Goal: Transaction & Acquisition: Download file/media

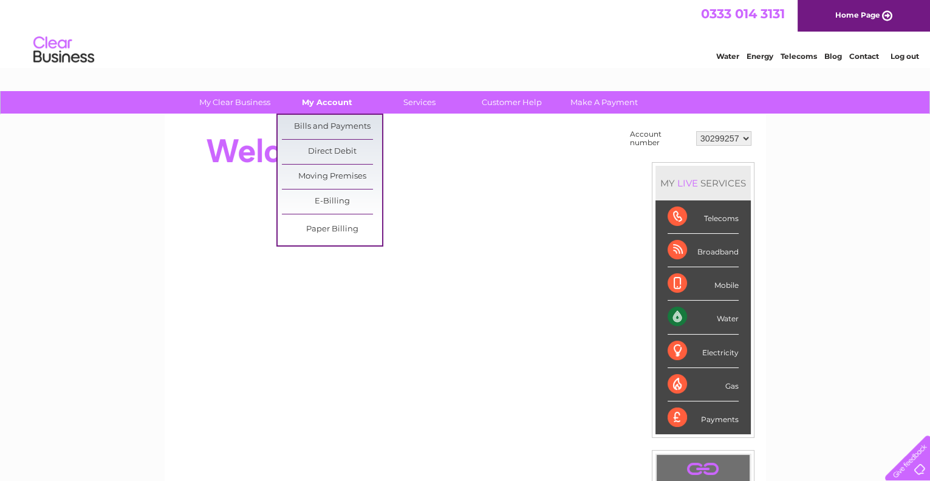
click at [327, 99] on link "My Account" at bounding box center [327, 102] width 100 height 22
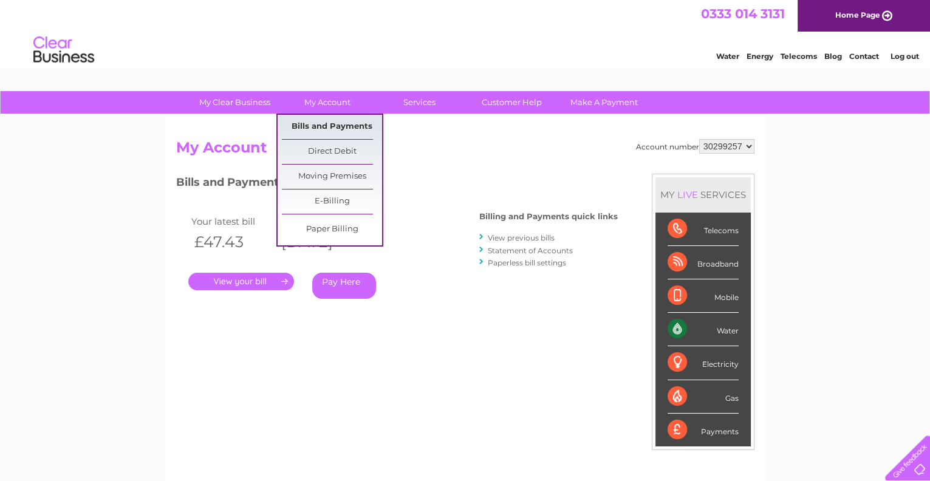
click at [335, 124] on link "Bills and Payments" at bounding box center [332, 127] width 100 height 24
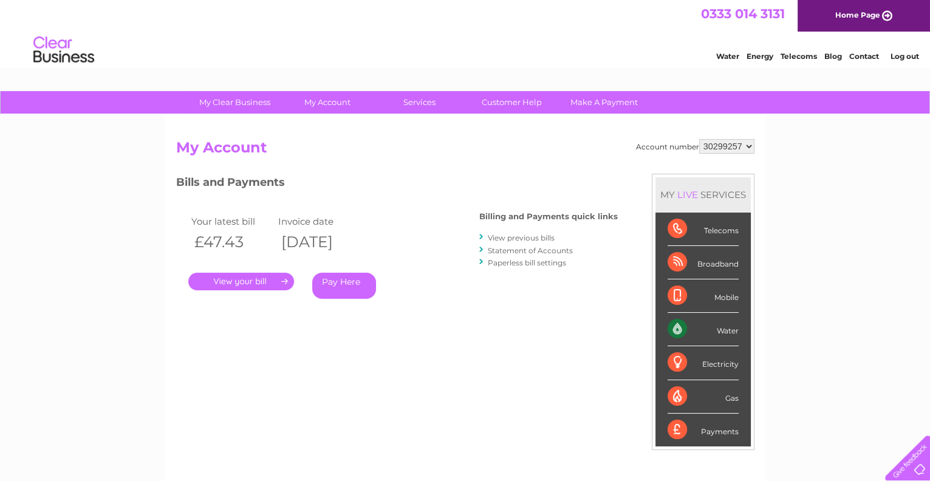
click at [513, 236] on link "View previous bills" at bounding box center [521, 237] width 67 height 9
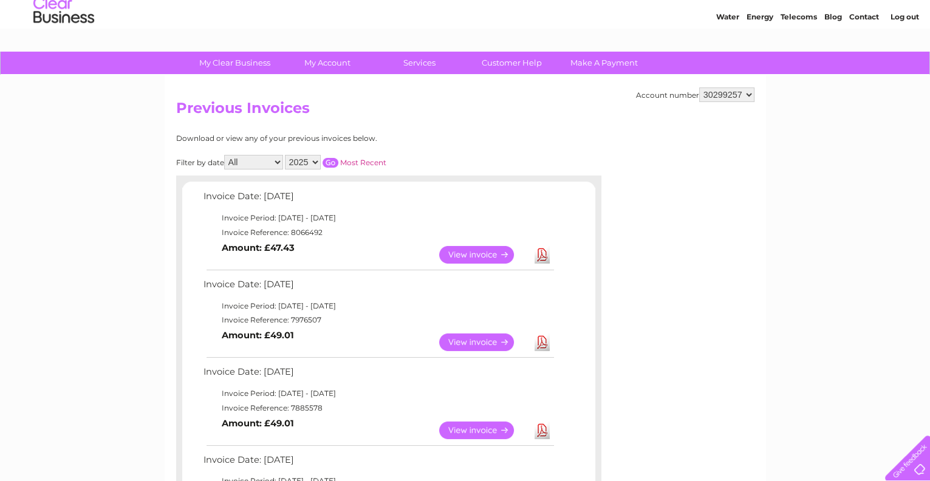
scroll to position [60, 0]
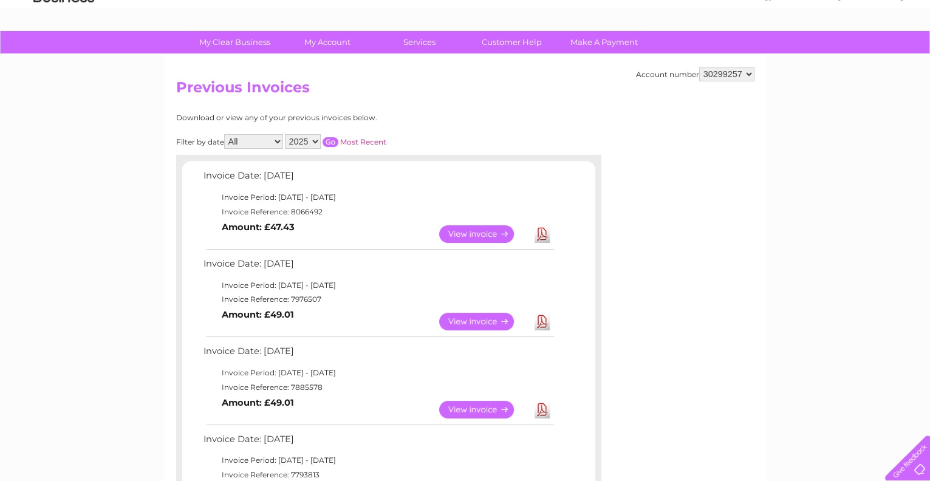
click at [543, 322] on link "Download" at bounding box center [541, 322] width 15 height 18
